Goal: Transaction & Acquisition: Purchase product/service

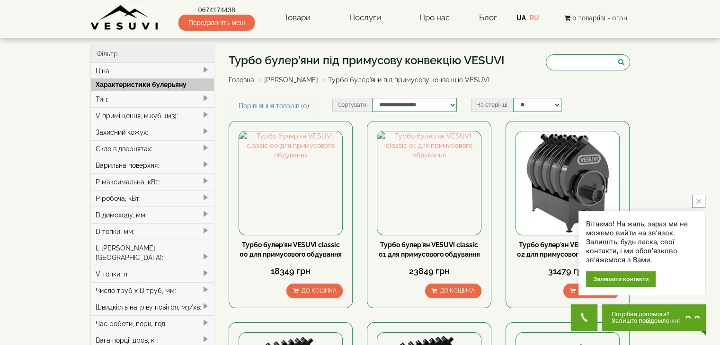
click at [304, 79] on link "[PERSON_NAME]" at bounding box center [291, 80] width 54 height 8
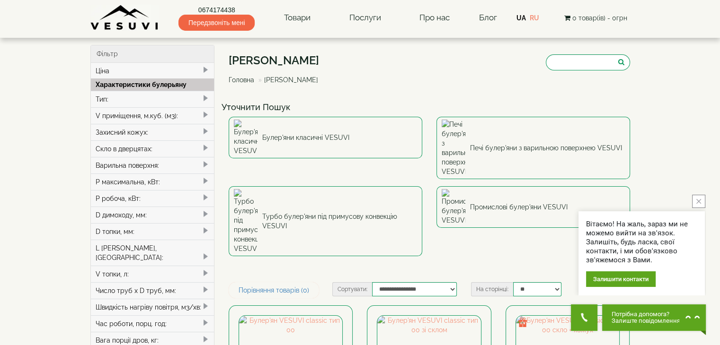
click at [702, 203] on button "close button" at bounding box center [698, 201] width 13 height 13
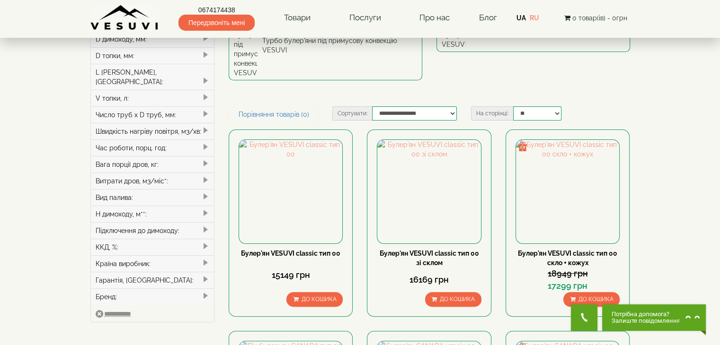
scroll to position [182, 0]
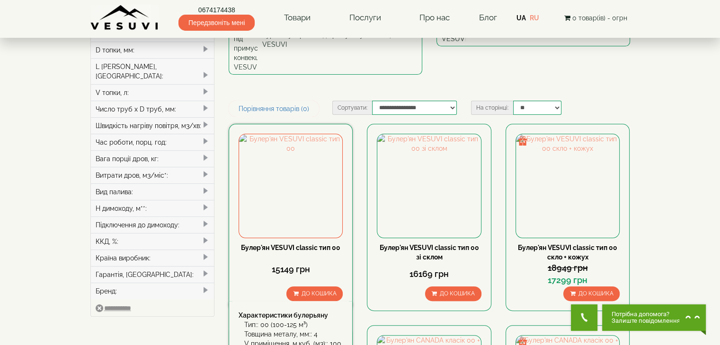
click at [292, 257] on div "15149 грн" at bounding box center [291, 269] width 104 height 25
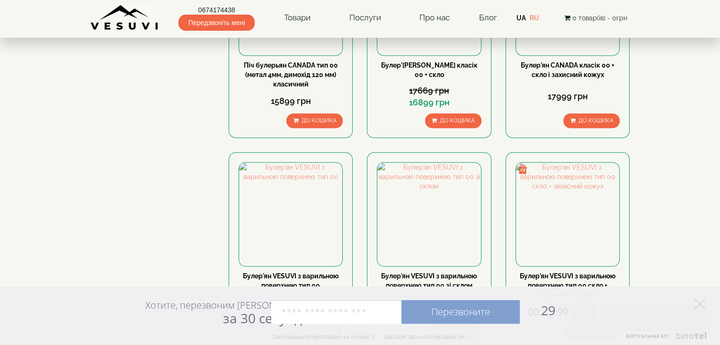
scroll to position [531, 0]
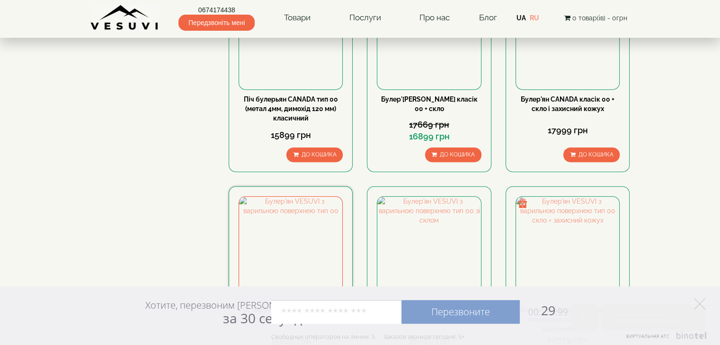
click at [259, 306] on div "Булер'ян VESUVI з варильною поверхнею тип 00" at bounding box center [291, 315] width 104 height 19
click at [275, 307] on link "Булер'ян VESUVI з варильною поверхнею тип 00" at bounding box center [291, 315] width 96 height 17
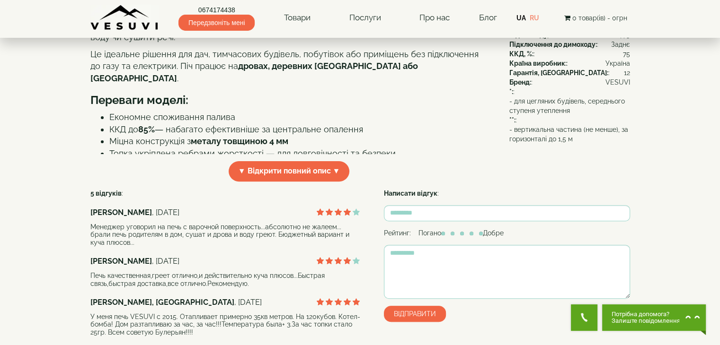
scroll to position [293, 0]
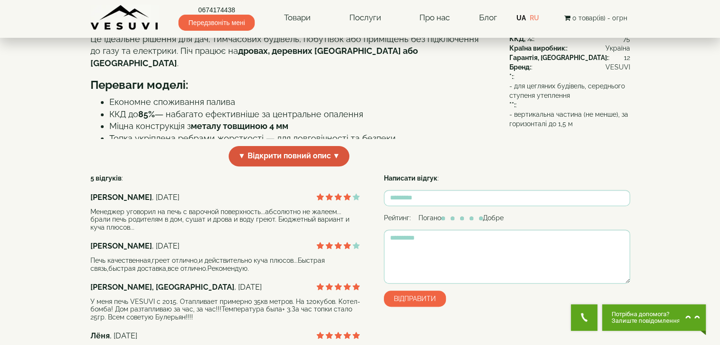
click at [338, 167] on span "▼ Відкрити повний опис ▼" at bounding box center [289, 156] width 121 height 20
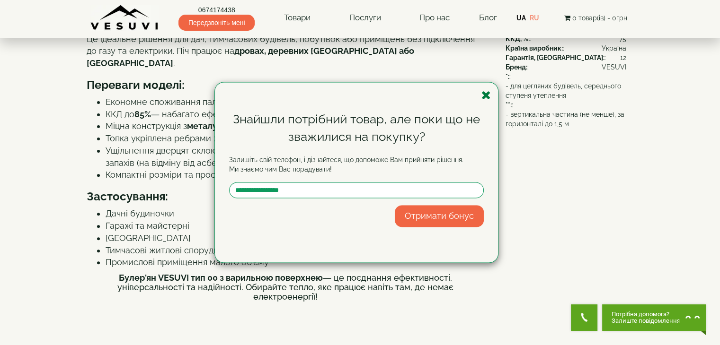
click at [489, 95] on icon "button" at bounding box center [485, 95] width 9 height 12
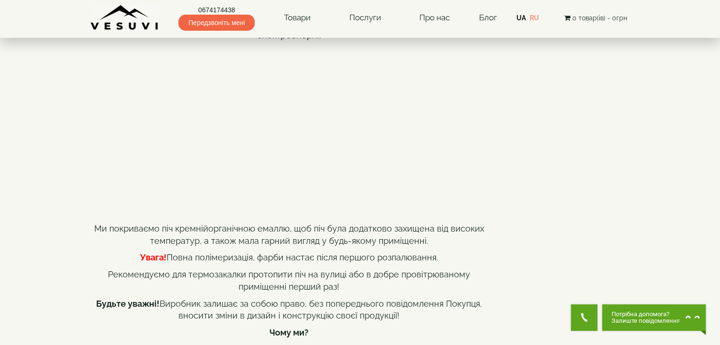
scroll to position [558, 0]
